Goal: Information Seeking & Learning: Learn about a topic

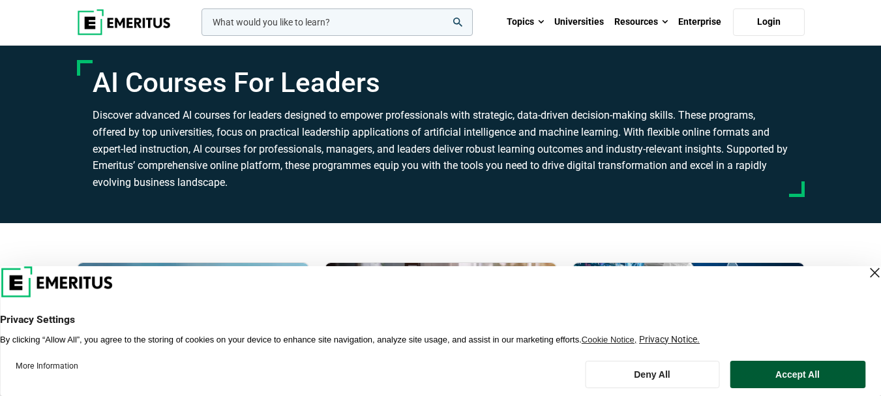
click at [808, 372] on button "Accept All" at bounding box center [798, 374] width 136 height 27
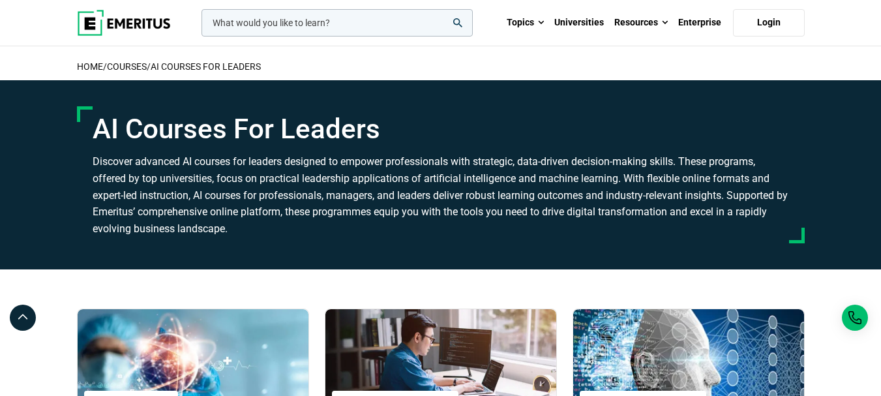
click at [305, 18] on input "woocommerce-product-search-field-0" at bounding box center [337, 22] width 271 height 27
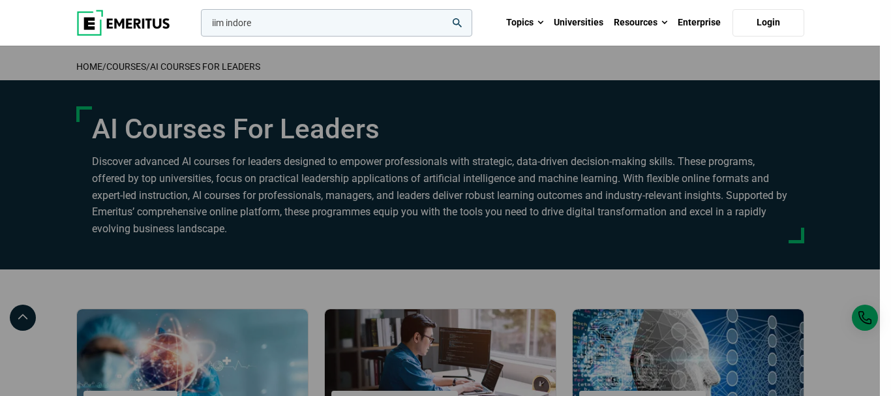
type input "iim indore"
click at [198, 26] on button "search" at bounding box center [198, 26] width 0 height 0
